Goal: Task Accomplishment & Management: Use online tool/utility

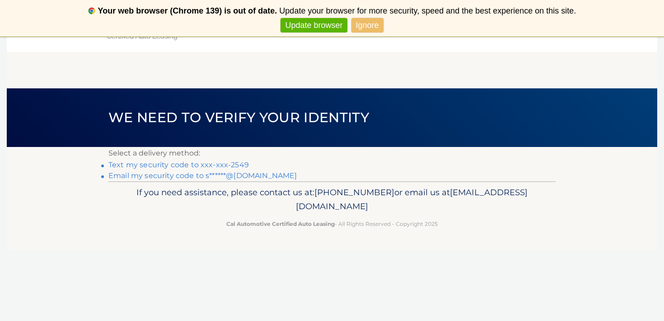
click at [228, 164] on link "Text my security code to xxx-xxx-2549" at bounding box center [178, 165] width 140 height 9
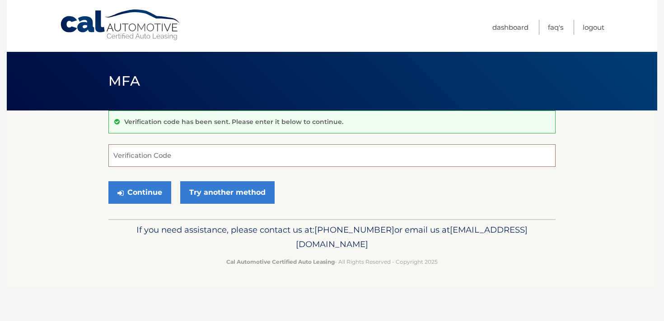
click at [222, 164] on input "Verification Code" at bounding box center [331, 155] width 447 height 23
type input "069069"
click at [143, 187] on button "Continue" at bounding box center [139, 193] width 63 height 23
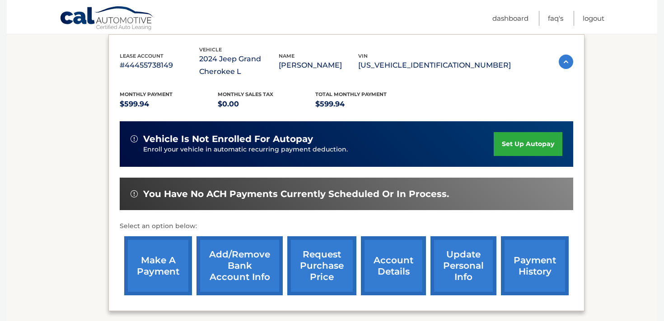
scroll to position [165, 0]
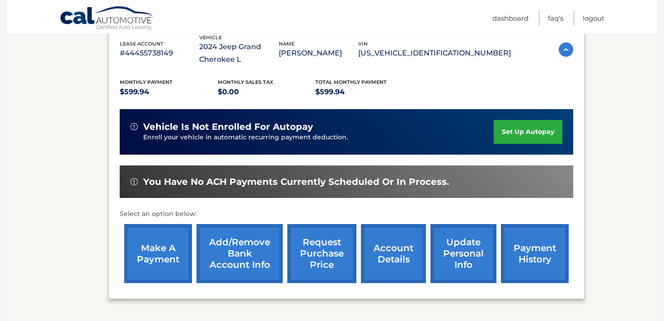
click at [157, 252] on link "make a payment" at bounding box center [158, 253] width 68 height 59
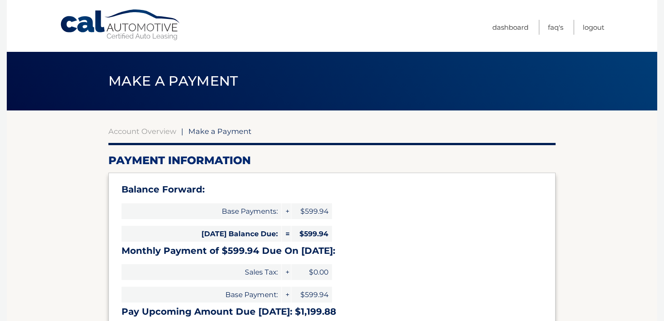
select select "OTZlZDNmMjMtYWEyOC00NjAwLTg5ZTgtODUzOGU5Y2IxOWFi"
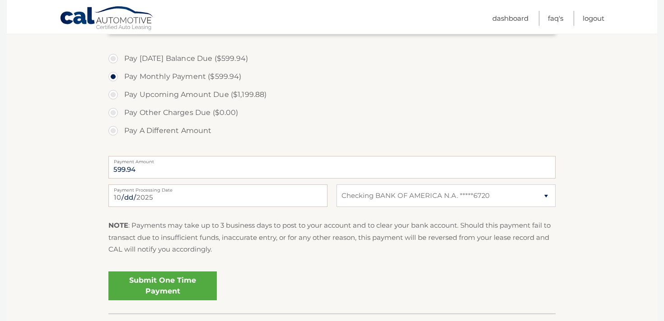
scroll to position [303, 0]
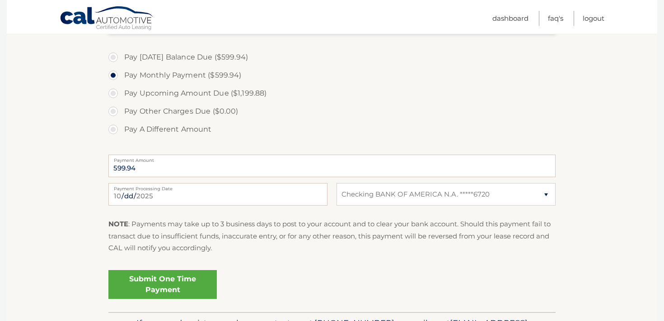
click at [188, 280] on link "Submit One Time Payment" at bounding box center [162, 284] width 108 height 29
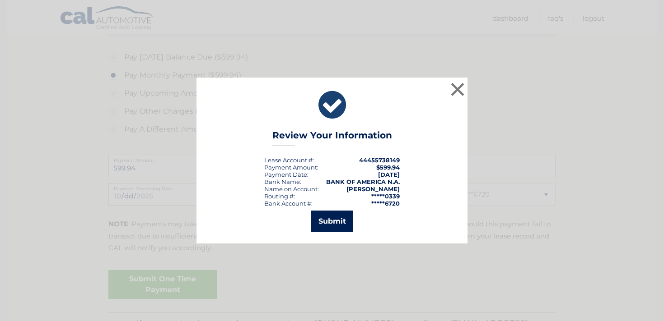
click at [339, 218] on button "Submit" at bounding box center [332, 222] width 42 height 22
